Goal: Task Accomplishment & Management: Manage account settings

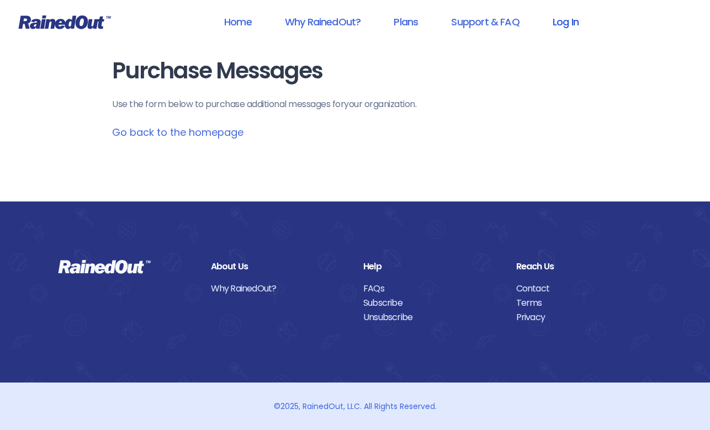
click at [555, 21] on link "Log In" at bounding box center [565, 21] width 55 height 25
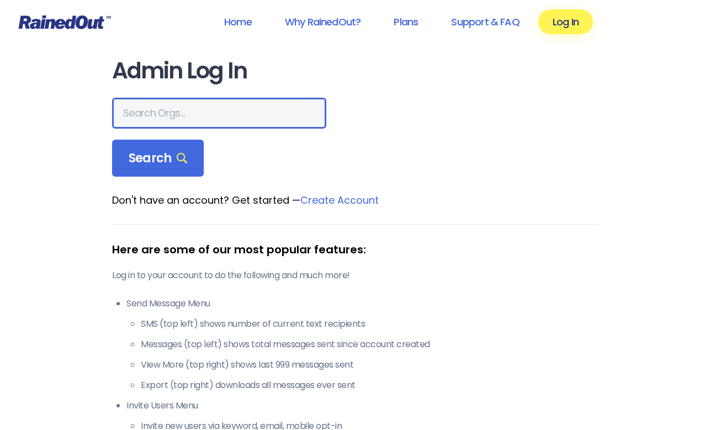
click at [140, 109] on input "text" at bounding box center [219, 113] width 214 height 31
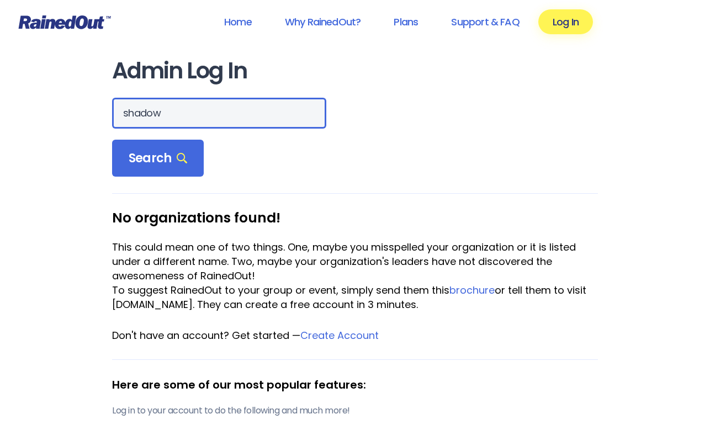
type input "shadow"
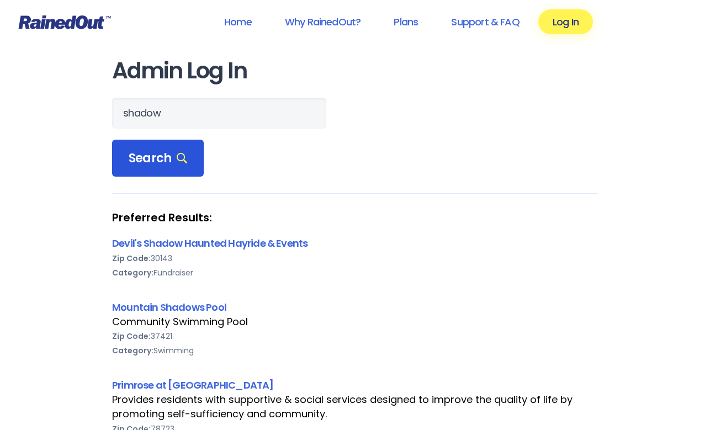
click at [155, 159] on span "Search" at bounding box center [158, 158] width 59 height 15
click at [155, 162] on span "Search" at bounding box center [158, 158] width 59 height 15
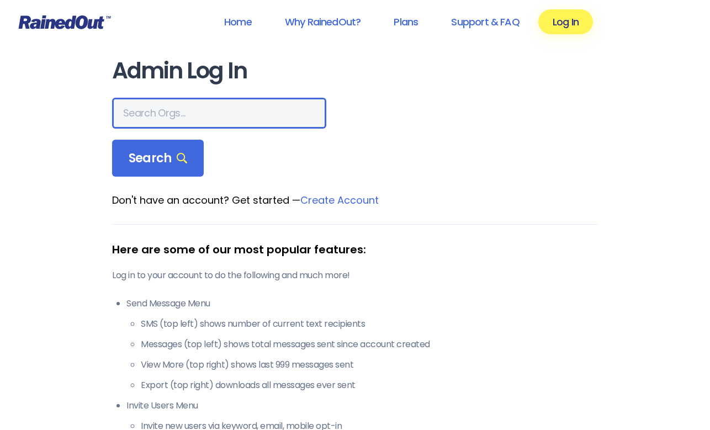
click at [131, 121] on input "text" at bounding box center [219, 113] width 214 height 31
type input "shadow"
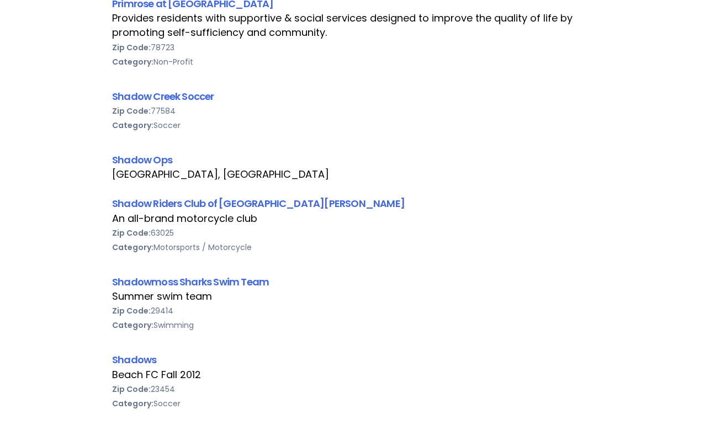
scroll to position [406, 0]
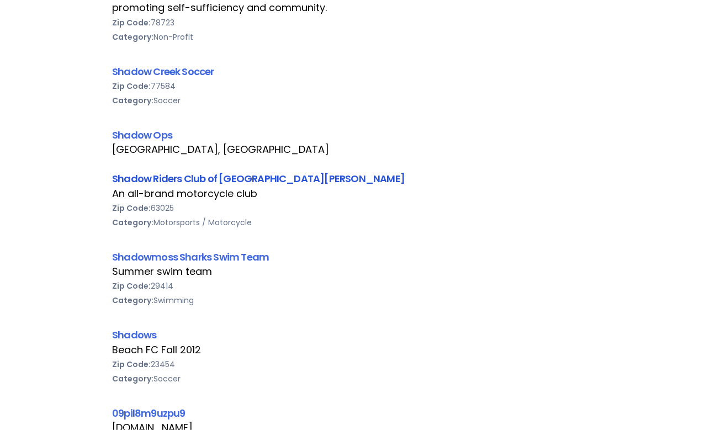
click at [176, 178] on link "Shadow Riders Club of [GEOGRAPHIC_DATA][PERSON_NAME]" at bounding box center [258, 179] width 293 height 14
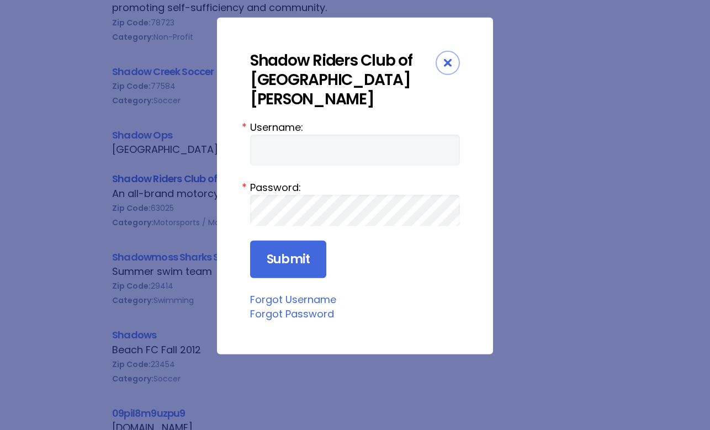
type input "IronButtJim"
click at [279, 241] on input "Submit" at bounding box center [288, 260] width 76 height 38
